Goal: Task Accomplishment & Management: Complete application form

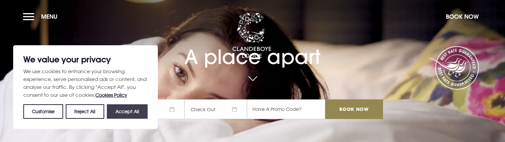
click at [126, 113] on button "Accept All" at bounding box center [127, 112] width 41 height 14
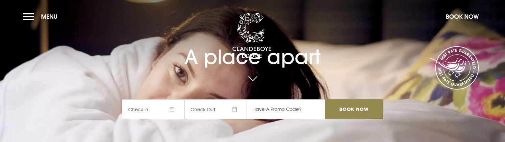
checkbox input "true"
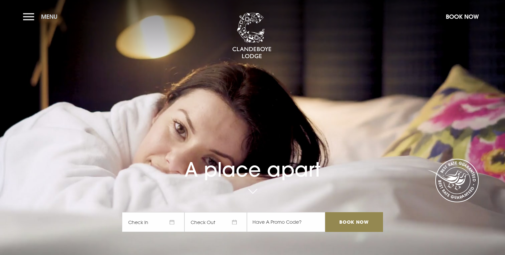
click at [37, 18] on button "Menu" at bounding box center [42, 17] width 38 height 14
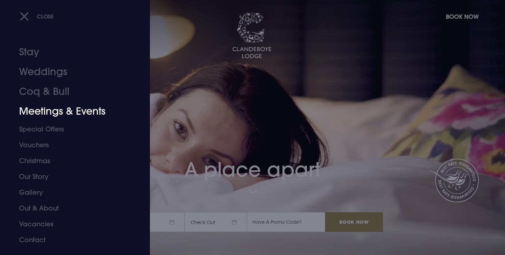
click at [78, 113] on link "Meetings & Events" at bounding box center [71, 111] width 104 height 20
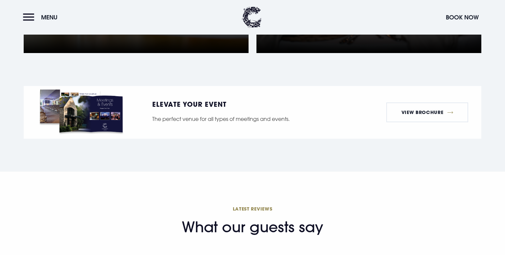
scroll to position [517, 0]
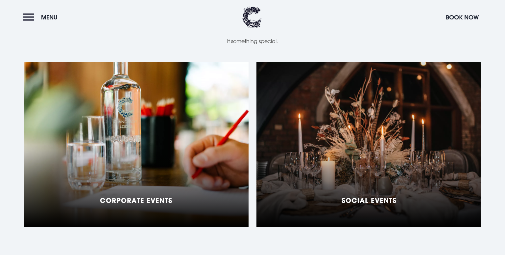
click at [147, 196] on h5 "Corporate Events" at bounding box center [136, 200] width 72 height 8
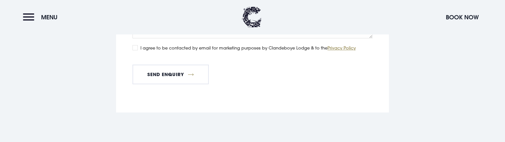
scroll to position [1597, 0]
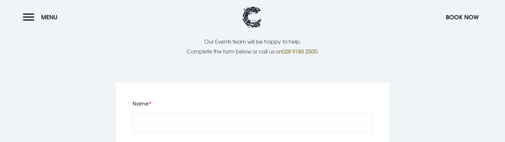
scroll to position [1354, 0]
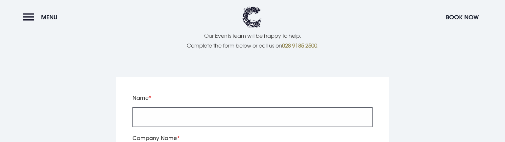
click at [189, 108] on input "Name" at bounding box center [253, 118] width 240 height 20
type input "Test"
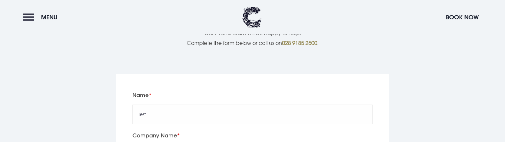
scroll to position [1374, 0]
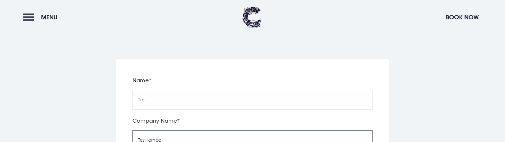
drag, startPoint x: 178, startPoint y: 141, endPoint x: 252, endPoint y: 145, distance: 74.4
click at [252, 142] on input "Test Igrnoe" at bounding box center [253, 140] width 240 height 20
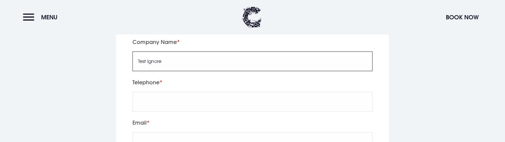
scroll to position [1478, 0]
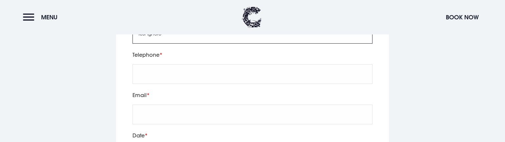
type input "Test Ignore"
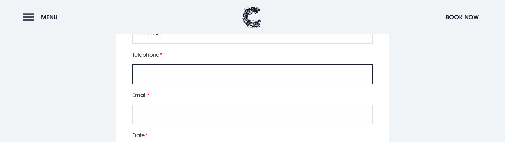
click at [176, 64] on input "tel" at bounding box center [253, 74] width 240 height 20
type input "123456789"
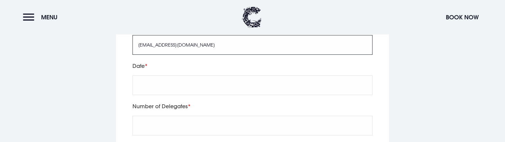
scroll to position [1548, 0]
type input "support@matomo.cloud"
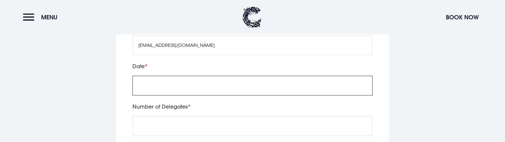
click at [180, 76] on input "text" at bounding box center [253, 86] width 240 height 20
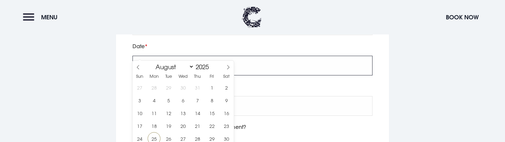
scroll to position [1582, 0]
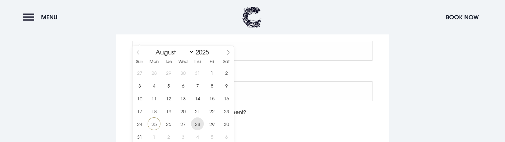
click at [201, 125] on span "28" at bounding box center [197, 124] width 13 height 13
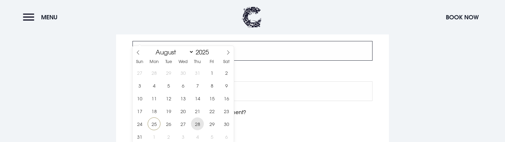
type input "2025/08/28"
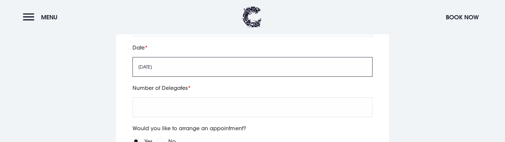
scroll to position [1591, 0]
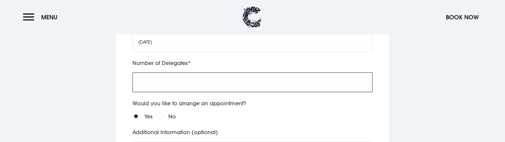
click at [162, 73] on input "Number of Delegates" at bounding box center [253, 83] width 240 height 20
type input "1"
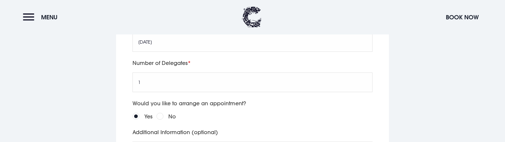
click at [167, 112] on div "No" at bounding box center [166, 116] width 19 height 9
click at [161, 113] on input "No" at bounding box center [160, 116] width 7 height 7
radio input "true"
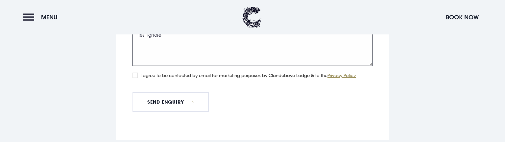
scroll to position [1730, 0]
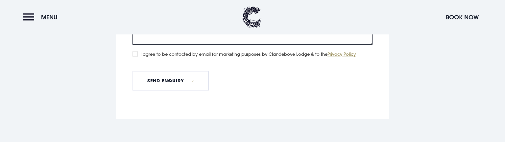
type textarea "Test Ignore"
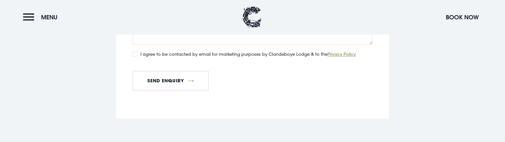
click at [133, 51] on input "I agree to be contacted by email for marketing purposes by Clandeboye Lodge & t…" at bounding box center [135, 53] width 5 height 5
click at [136, 51] on input "I agree to be contacted by email for marketing purposes by Clandeboye Lodge & t…" at bounding box center [135, 53] width 5 height 5
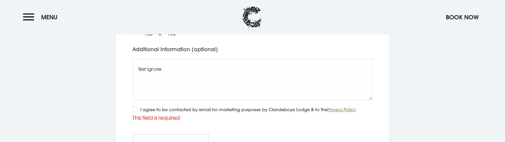
scroll to position [1669, 0]
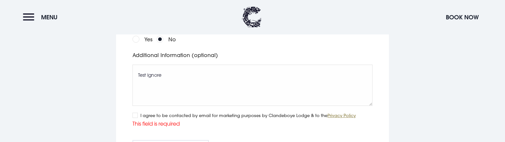
click at [135, 113] on input "I agree to be contacted by email for marketing purposes by Clandeboye Lodge & t…" at bounding box center [135, 115] width 5 height 5
checkbox input "true"
click at [176, 133] on button "Send Enquiry" at bounding box center [171, 143] width 76 height 20
